Goal: Task Accomplishment & Management: Complete application form

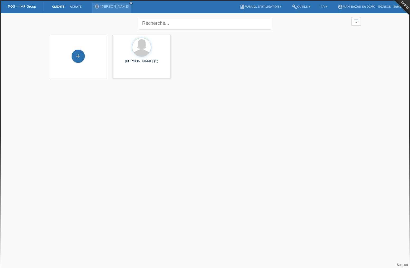
drag, startPoint x: 192, startPoint y: 125, endPoint x: 195, endPoint y: 125, distance: 3.0
click at [192, 85] on html "POS — MF Group Clients Achats Sonia Meraimi close menu account_circle" at bounding box center [205, 42] width 410 height 85
click at [158, 56] on div at bounding box center [142, 48] width 50 height 20
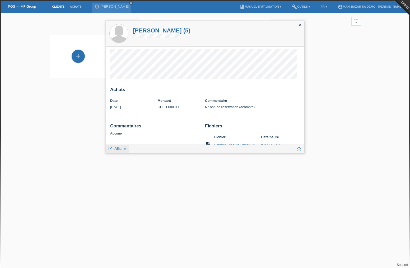
drag, startPoint x: 122, startPoint y: 147, endPoint x: 124, endPoint y: 145, distance: 3.6
click at [122, 147] on span "Afficher" at bounding box center [120, 148] width 12 height 4
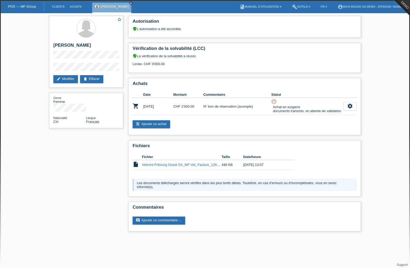
click at [116, 148] on div "star_border Sonia Meraimi edit Modifier delete Effacer Genre Femme Nationalité …" at bounding box center [204, 124] width 317 height 223
click at [145, 124] on link "add_shopping_cart Ajouter un achat" at bounding box center [150, 124] width 37 height 8
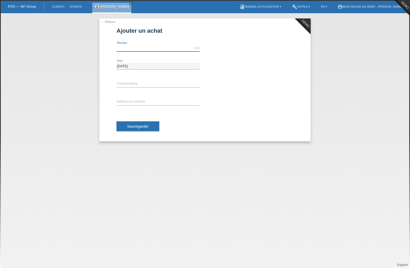
drag, startPoint x: 141, startPoint y: 46, endPoint x: 142, endPoint y: 50, distance: 4.4
click at [141, 46] on input "text" at bounding box center [157, 48] width 83 height 7
type input "1000.00"
click at [132, 82] on input "text" at bounding box center [157, 84] width 83 height 7
type input "N° bon de réservation (acompte)"
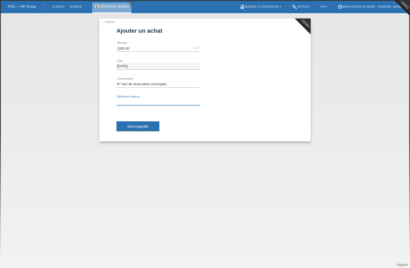
drag, startPoint x: 146, startPoint y: 103, endPoint x: 148, endPoint y: 104, distance: 3.0
click at [146, 103] on input "text" at bounding box center [157, 102] width 83 height 7
type input "Numéro client Cap Info"
click at [144, 132] on div "Sauvegarder" at bounding box center [204, 126] width 177 height 31
click at [147, 126] on span "Sauvegarder" at bounding box center [138, 126] width 22 height 4
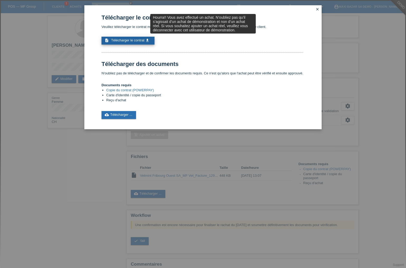
click at [133, 40] on span "Télécharger le contrat" at bounding box center [127, 40] width 33 height 4
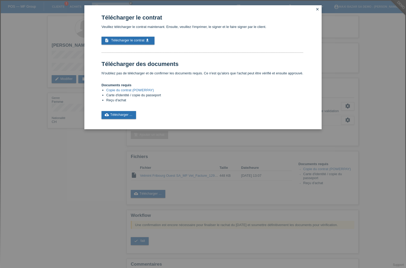
click at [317, 9] on icon "close" at bounding box center [318, 9] width 4 height 4
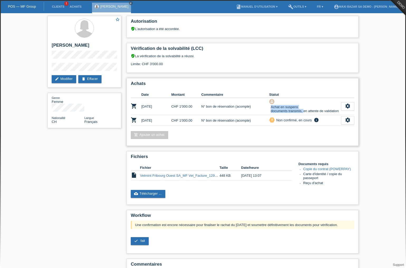
drag, startPoint x: 304, startPoint y: 111, endPoint x: 303, endPoint y: 107, distance: 4.0
click at [303, 107] on div "Achat en suspens documents transmis, en attente de validation" at bounding box center [304, 108] width 70 height 9
click at [290, 117] on td "priority_high Non confirmé, en cours info N'oubliez pas de télécharger et de co…" at bounding box center [305, 120] width 72 height 11
click at [350, 119] on icon "settings" at bounding box center [348, 120] width 6 height 6
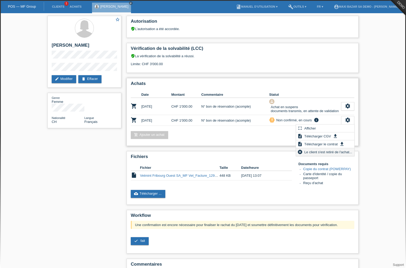
click at [333, 152] on span "Le client s'est retiré de l'achat..." at bounding box center [328, 152] width 49 height 6
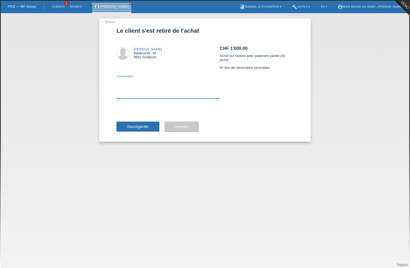
click at [162, 91] on textarea at bounding box center [167, 88] width 103 height 20
click at [175, 93] on textarea at bounding box center [167, 88] width 103 height 20
type textarea "d"
click at [149, 123] on button "Sauvegarder" at bounding box center [137, 127] width 43 height 10
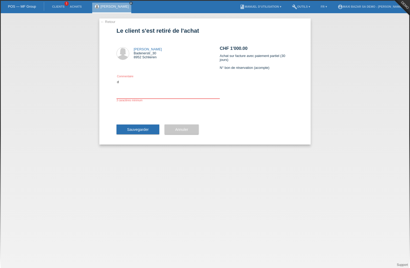
click at [149, 94] on textarea "d" at bounding box center [167, 88] width 103 height 20
type textarea "dddd"
click at [146, 129] on span "Sauvegarder" at bounding box center [138, 129] width 22 height 4
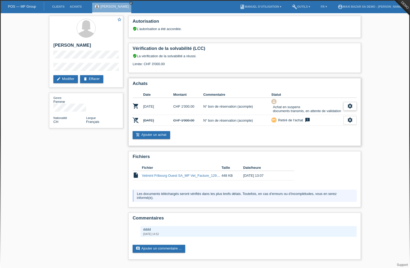
click at [352, 106] on icon "settings" at bounding box center [350, 106] width 6 height 6
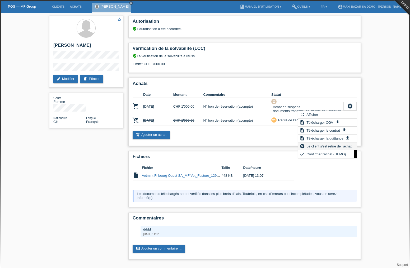
click at [323, 147] on span "Le client s'est retiré de l'achat..." at bounding box center [329, 146] width 49 height 6
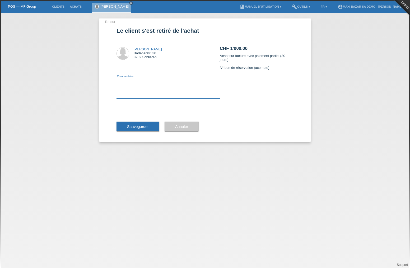
click at [127, 98] on textarea at bounding box center [167, 88] width 103 height 20
type textarea "ddd"
drag, startPoint x: 131, startPoint y: 126, endPoint x: 158, endPoint y: 111, distance: 31.1
click at [132, 125] on span "Sauvegarder" at bounding box center [138, 127] width 22 height 4
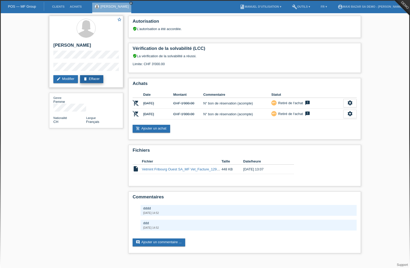
click at [99, 80] on link "delete Effacer" at bounding box center [91, 79] width 23 height 8
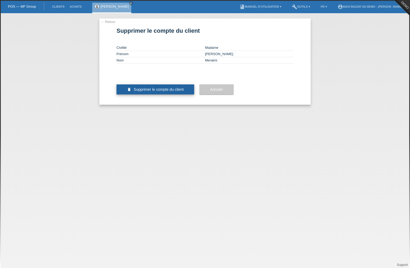
click at [183, 92] on span "Supprimer le compte du client" at bounding box center [159, 89] width 50 height 4
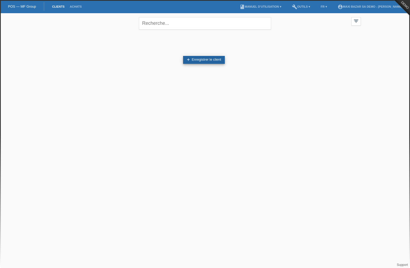
click at [203, 58] on link "add Enregistrer le client" at bounding box center [204, 60] width 42 height 8
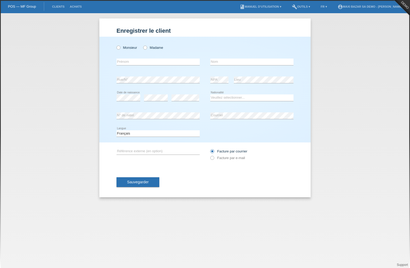
click at [159, 50] on div "Monsieur Madame" at bounding box center [157, 47] width 83 height 11
click at [149, 61] on input "text" at bounding box center [157, 62] width 83 height 7
click at [136, 60] on input "text" at bounding box center [157, 62] width 83 height 7
drag, startPoint x: 155, startPoint y: 47, endPoint x: 148, endPoint y: 55, distance: 10.5
click at [155, 48] on label "Madame" at bounding box center [153, 48] width 20 height 4
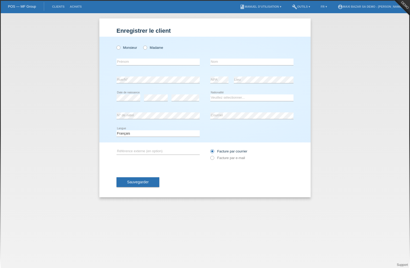
click at [146, 48] on input "Madame" at bounding box center [144, 47] width 3 height 3
radio input "true"
drag, startPoint x: 150, startPoint y: 62, endPoint x: 150, endPoint y: 65, distance: 2.9
click at [150, 63] on input "text" at bounding box center [157, 62] width 83 height 7
click at [146, 63] on input "text" at bounding box center [157, 62] width 83 height 7
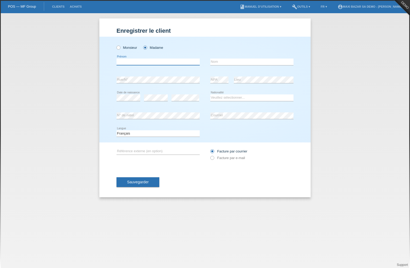
type input "[PERSON_NAME]"
type input "Meraimi"
select select "CH"
click at [142, 178] on button "Sauvegarder" at bounding box center [137, 182] width 43 height 10
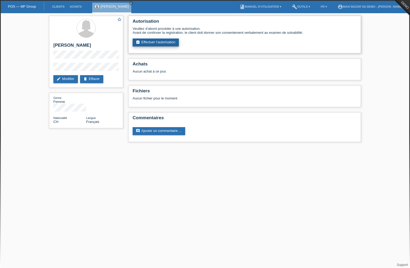
click at [154, 46] on link "assignment_turned_in Effectuer l’autorisation" at bounding box center [155, 43] width 46 height 8
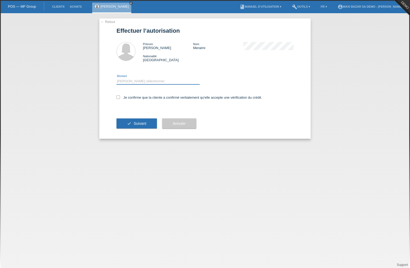
click at [151, 79] on select "Veuillez sélectionner CHF 1.00 - CHF 499.00 CHF 500.00 - CHF 1'999.00 CHF 2'000…" at bounding box center [157, 81] width 83 height 6
select select "3"
click at [116, 78] on select "Veuillez sélectionner CHF 1.00 - CHF 499.00 CHF 500.00 - CHF 1'999.00 CHF 2'000…" at bounding box center [157, 81] width 83 height 6
click at [138, 97] on label "Je confirme que la cliente a confirmé verbalement qu'elle accepte une vérificat…" at bounding box center [188, 98] width 145 height 4
click at [120, 97] on input "Je confirme que la cliente a confirmé verbalement qu'elle accepte une vérificat…" at bounding box center [117, 97] width 3 height 3
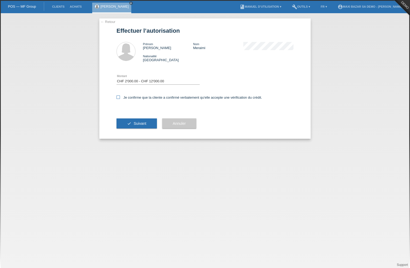
checkbox input "true"
click at [138, 119] on button "check Suivant" at bounding box center [136, 123] width 40 height 10
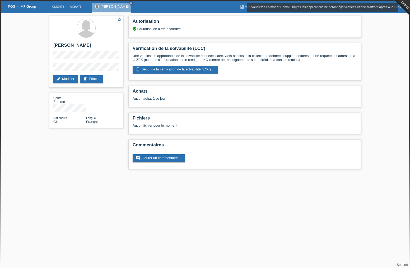
click at [391, 9] on div "Vous êtes en mode "Démo". Toutes les applications ne seront pas vérifiées et di…" at bounding box center [322, 7] width 151 height 9
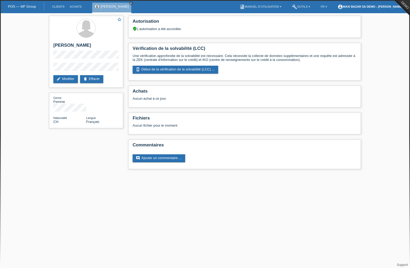
click at [396, 6] on link "account_circle MAXI BAZAR SA Demo - Sonia Meraimi ▾" at bounding box center [371, 6] width 72 height 3
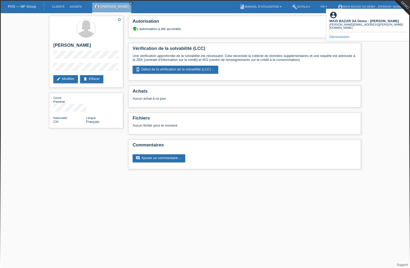
click at [350, 35] on div "Déconnexion" at bounding box center [367, 37] width 77 height 4
click at [344, 35] on link "Déconnexion" at bounding box center [339, 37] width 20 height 4
